Goal: Check status: Check status

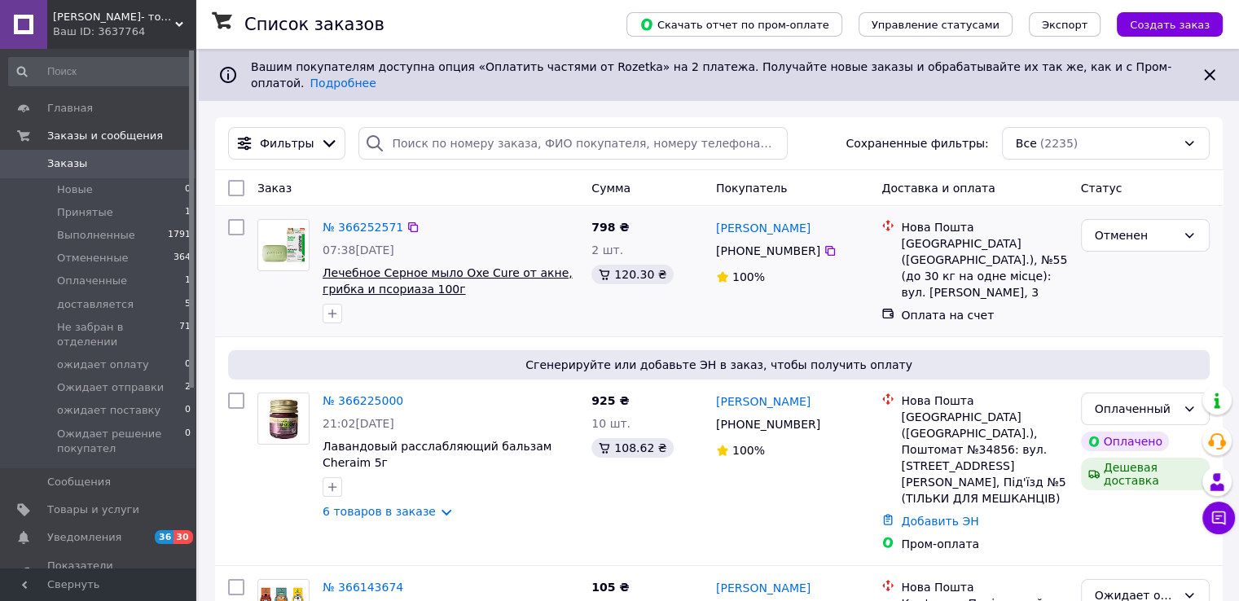
click at [456, 256] on div "№ 366252571 07:38[DATE] Лечебное Серное мыло Oxe Cure от акне, грибка и псориаз…" at bounding box center [450, 271] width 269 height 117
click at [454, 271] on span "Лечебное Серное мыло Oxe Cure от акне, грибка и псориаза 100г" at bounding box center [451, 281] width 256 height 33
click at [453, 266] on span "Лечебное Серное мыло Oxe Cure от акне, грибка и псориаза 100г" at bounding box center [448, 280] width 250 height 29
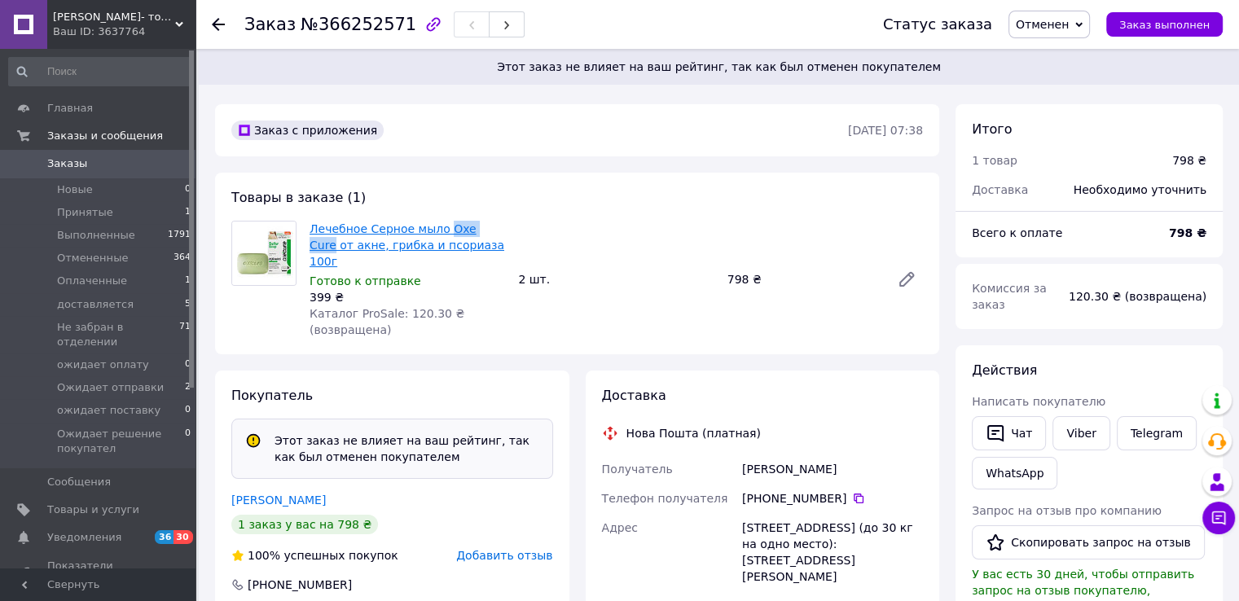
drag, startPoint x: 441, startPoint y: 216, endPoint x: 483, endPoint y: 228, distance: 44.1
click at [483, 228] on div "Товары в заказе (1) Лечебное Серное мыло Oxe Cure от акне, грибка и псориаза 10…" at bounding box center [577, 264] width 724 height 182
copy link "Oxe Cure"
